Goal: Information Seeking & Learning: Learn about a topic

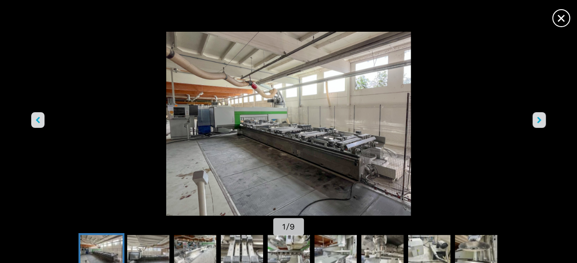
scroll to position [5, 0]
click at [534, 118] on button "right-button" at bounding box center [538, 120] width 13 height 16
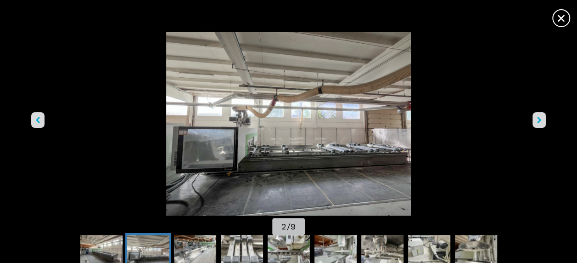
click at [534, 118] on button "right-button" at bounding box center [538, 120] width 13 height 16
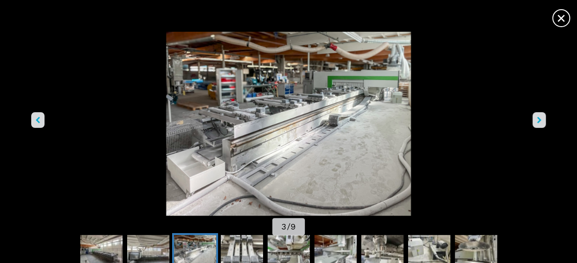
click at [534, 118] on button "right-button" at bounding box center [538, 120] width 13 height 16
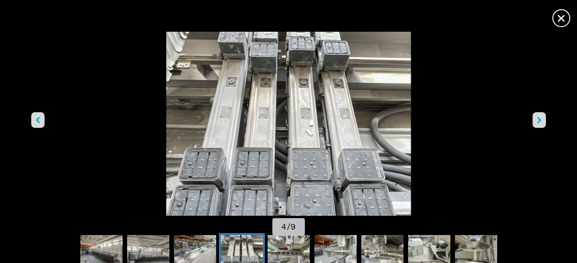
click at [534, 118] on button "right-button" at bounding box center [538, 120] width 13 height 16
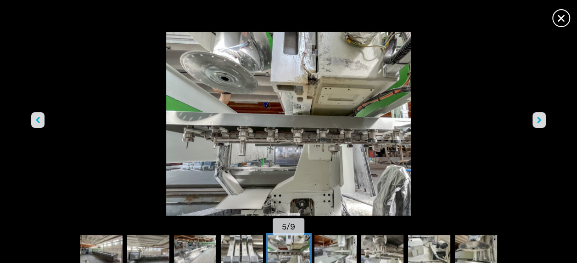
click at [358, 130] on img "Go to Slide 5" at bounding box center [288, 124] width 519 height 184
click at [534, 115] on button "right-button" at bounding box center [538, 120] width 13 height 16
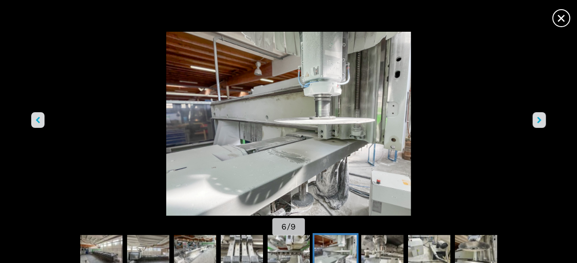
click at [534, 115] on button "right-button" at bounding box center [538, 120] width 13 height 16
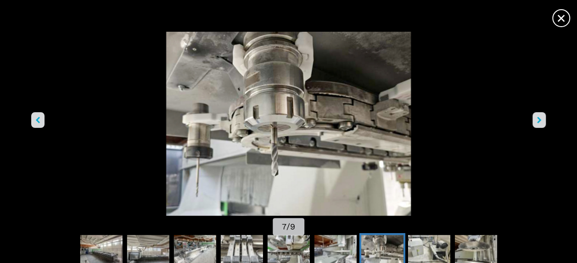
click at [534, 115] on button "right-button" at bounding box center [538, 120] width 13 height 16
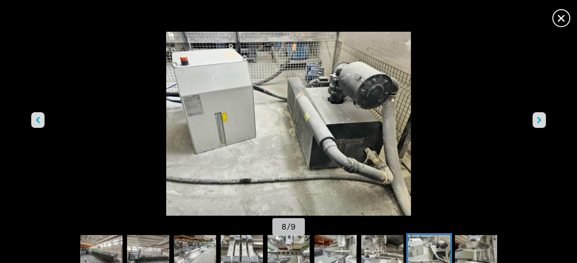
click at [534, 115] on button "right-button" at bounding box center [538, 120] width 13 height 16
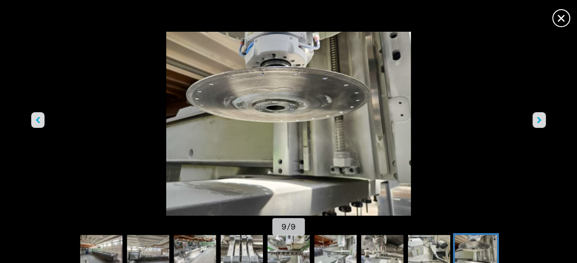
click at [534, 115] on button "right-button" at bounding box center [538, 120] width 13 height 16
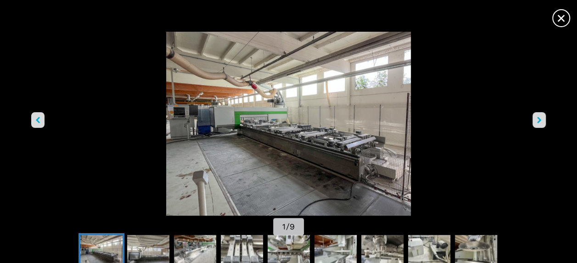
click at [534, 115] on button "right-button" at bounding box center [538, 120] width 13 height 16
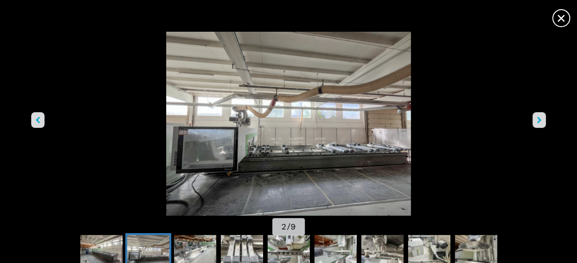
click at [564, 19] on span "×" at bounding box center [561, 16] width 16 height 16
